Goal: Use online tool/utility: Utilize a website feature to perform a specific function

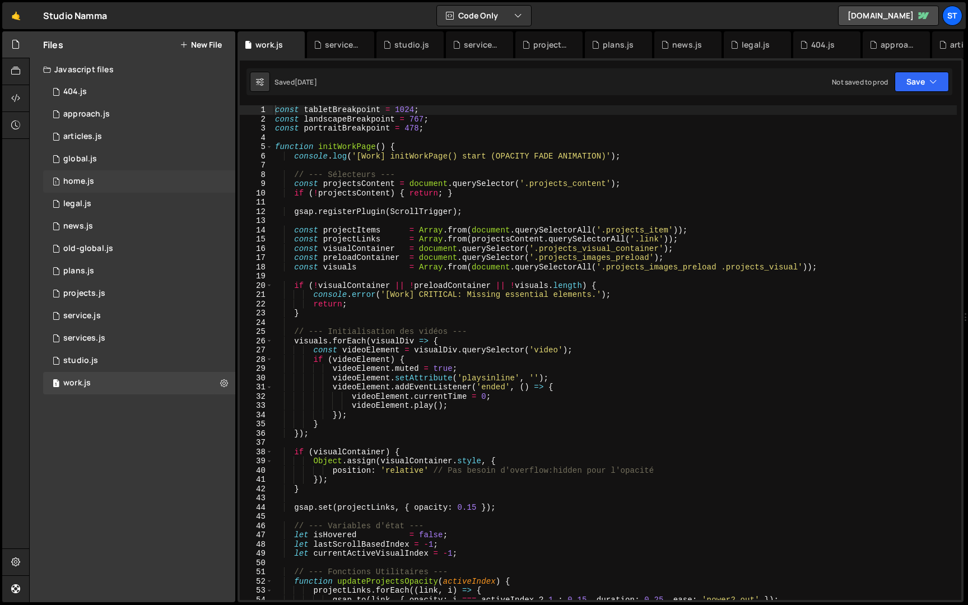
click at [118, 181] on div "1 home.js 0" at bounding box center [139, 181] width 192 height 22
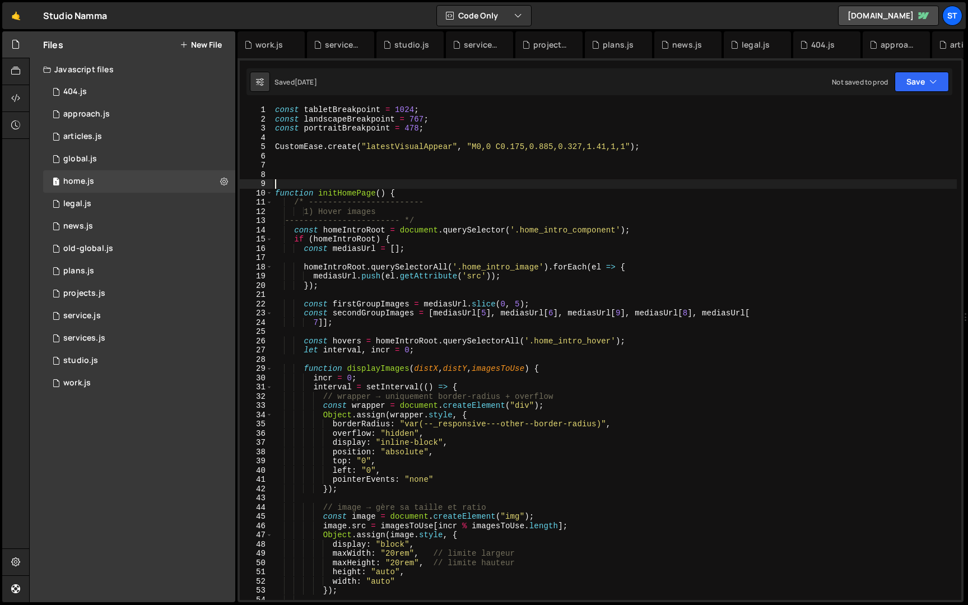
click at [474, 182] on div "const tabletBreakpoint = 1024 ; const landscapeBreakpoint = 767 ; const portrai…" at bounding box center [615, 361] width 684 height 513
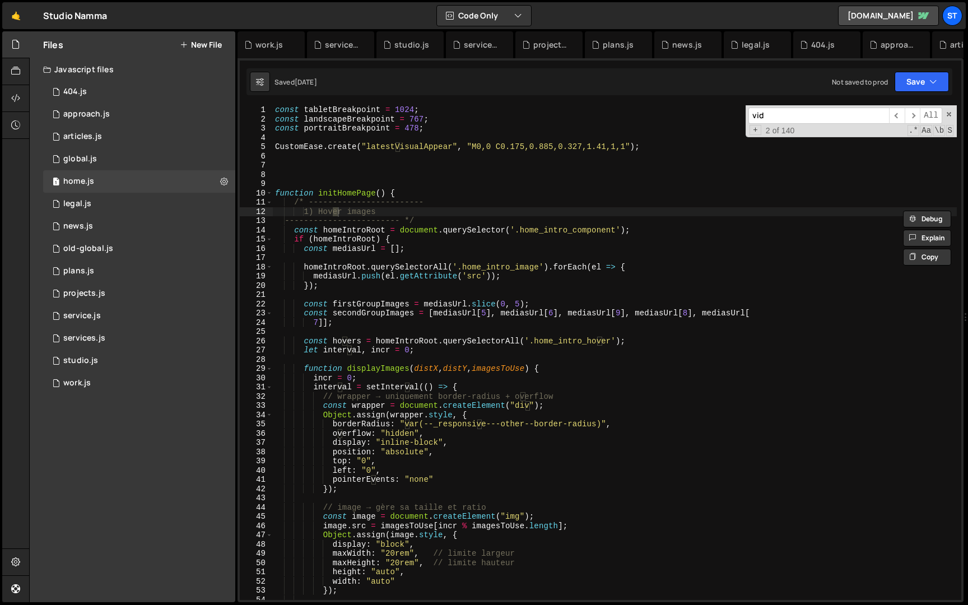
scroll to position [1305, 0]
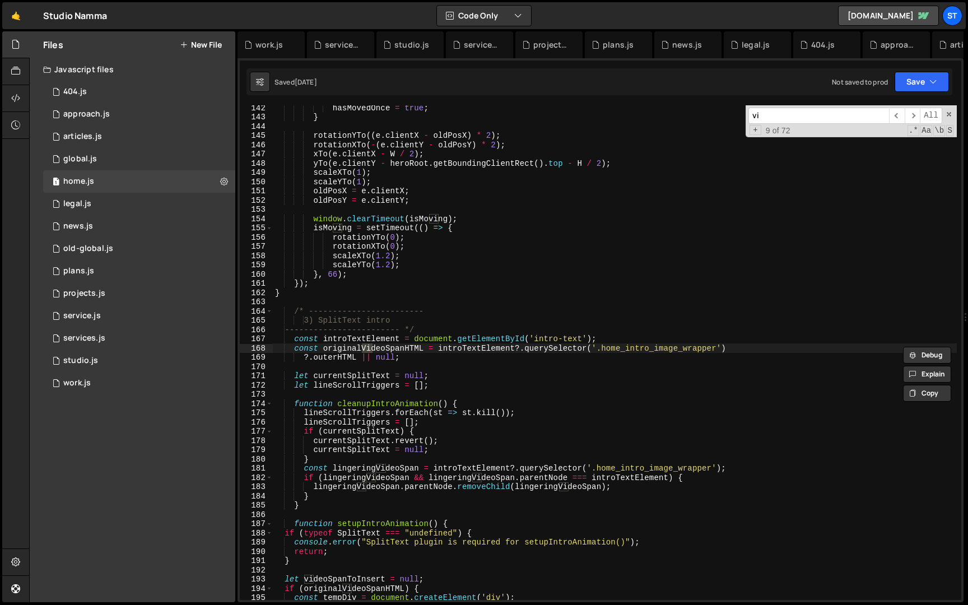
type input "v"
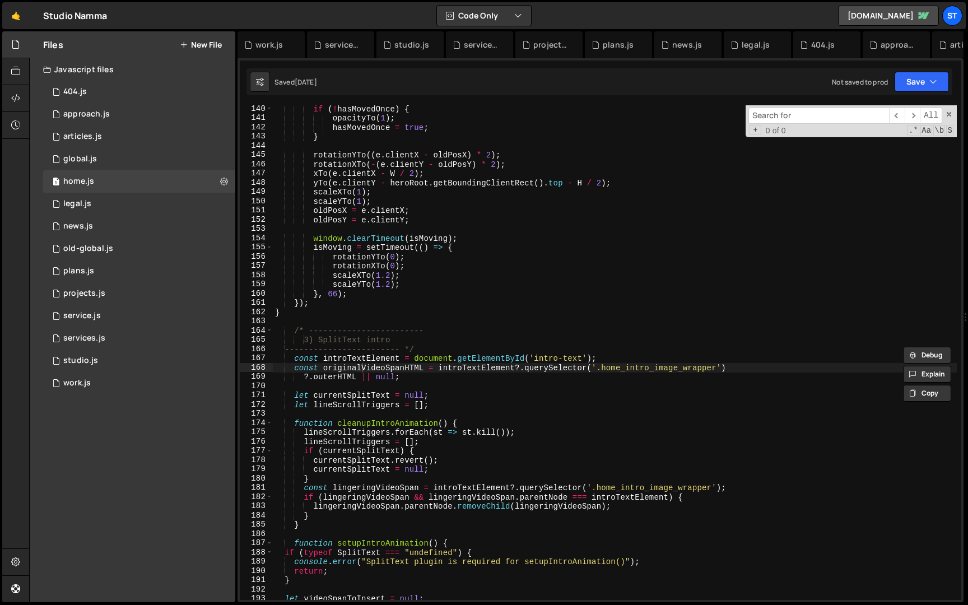
scroll to position [1293, 0]
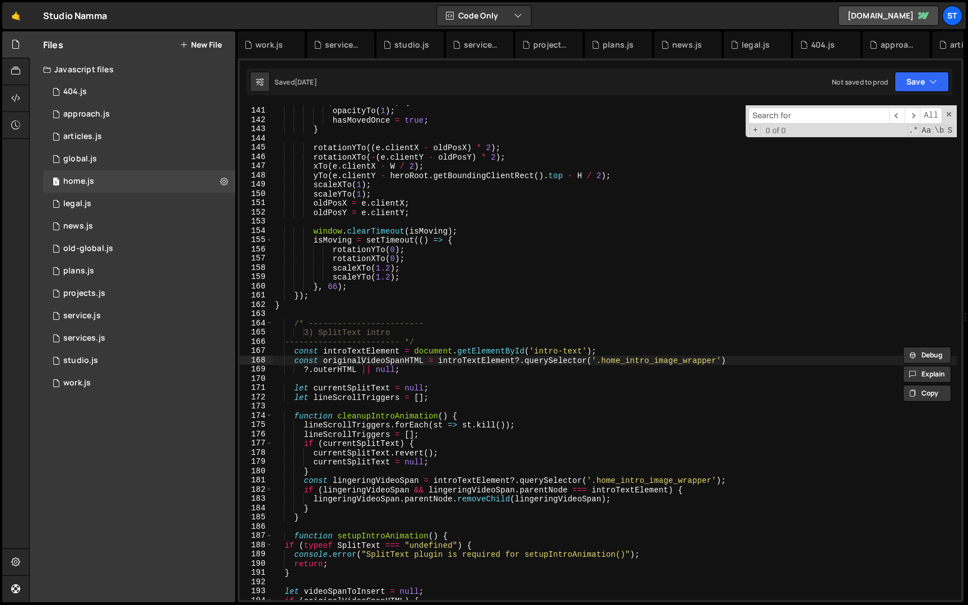
type textarea "3) SplitText intro"
click at [422, 333] on div "if ( ! hasMovedOnce ) { opacityTo ( 1 ) ; hasMovedOnce = true ; } rotationYTo (…" at bounding box center [615, 353] width 684 height 513
click at [422, 332] on div "if ( ! hasMovedOnce ) { opacityTo ( 1 ) ; hasMovedOnce = true ; } rotationYTo (…" at bounding box center [615, 353] width 684 height 513
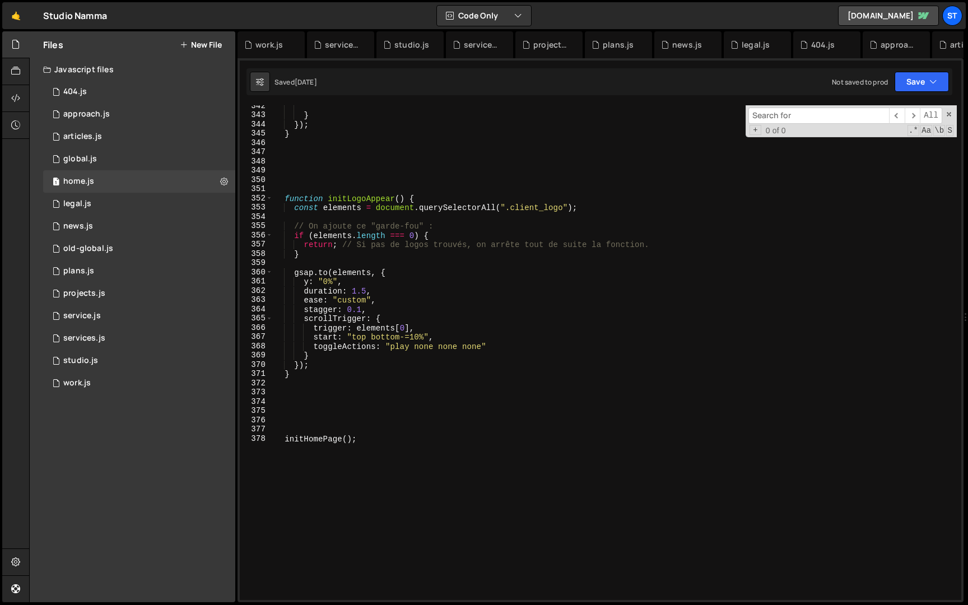
scroll to position [3155, 0]
